Goal: Navigation & Orientation: Find specific page/section

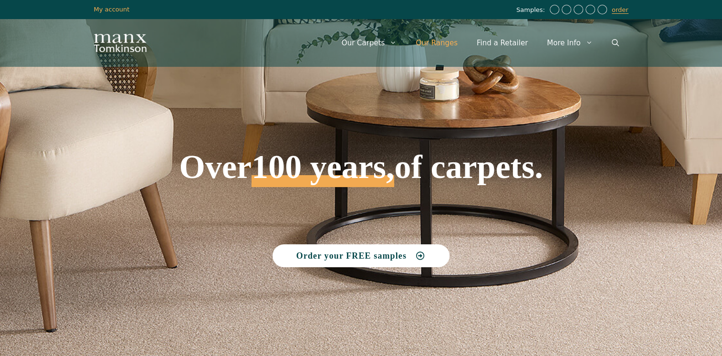
click at [449, 45] on link "Our Ranges" at bounding box center [436, 43] width 61 height 29
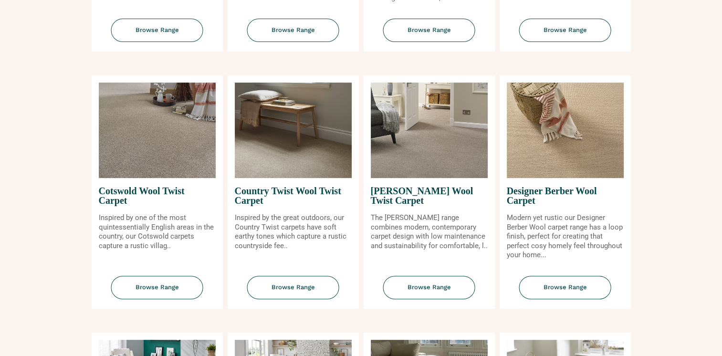
scroll to position [382, 0]
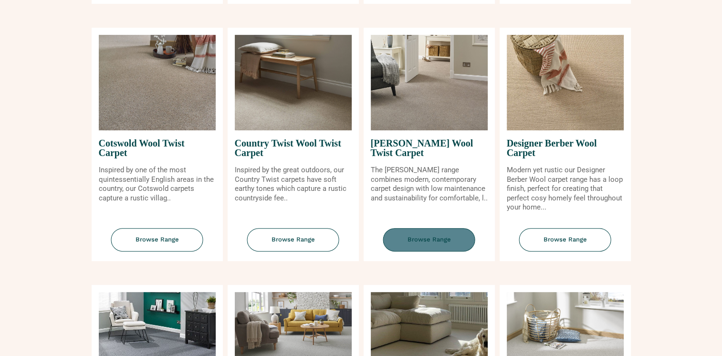
click at [432, 243] on span "Browse Range" at bounding box center [429, 239] width 92 height 23
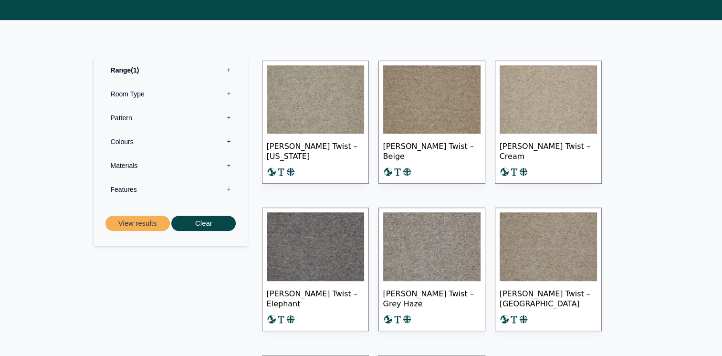
scroll to position [430, 0]
